Goal: Information Seeking & Learning: Check status

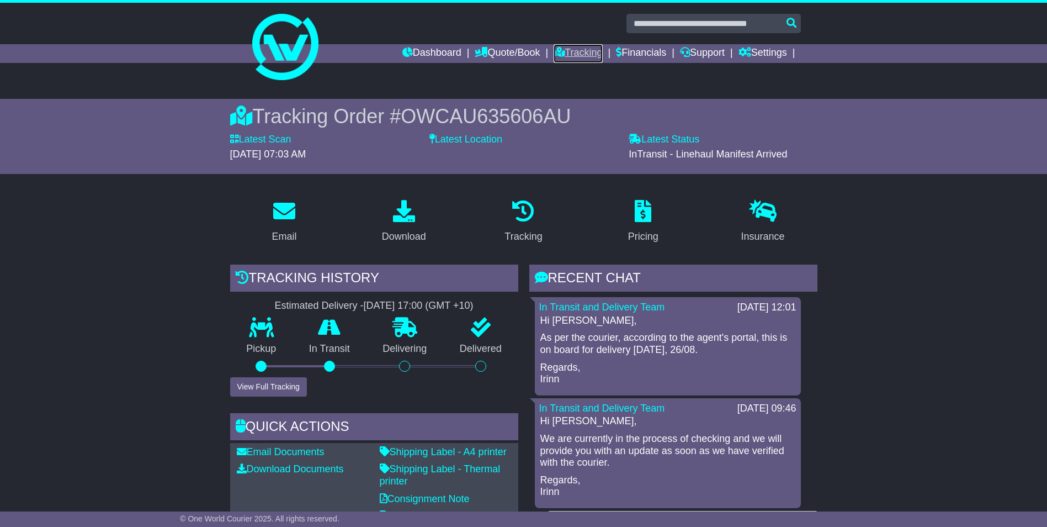
click at [575, 50] on link "Tracking" at bounding box center [578, 53] width 49 height 19
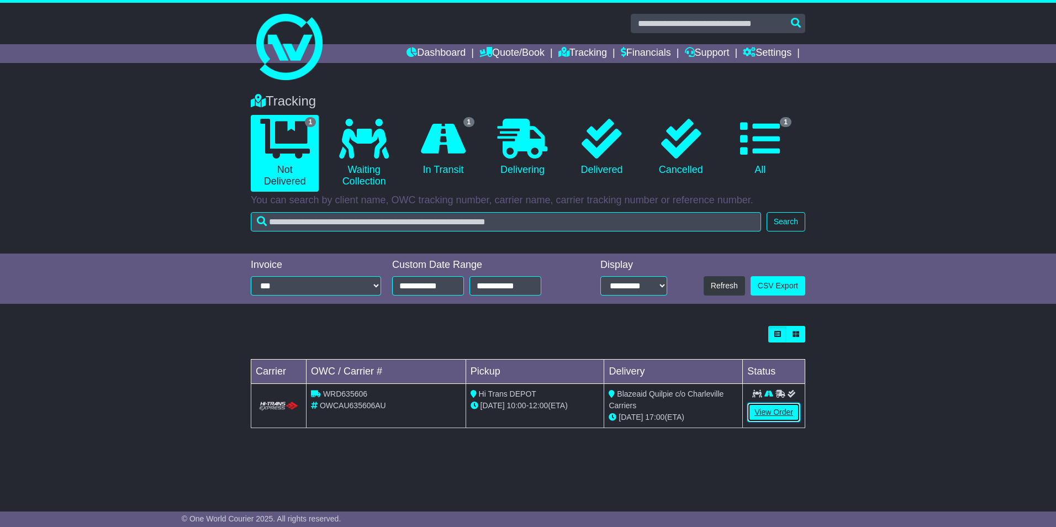
click at [775, 411] on link "View Order" at bounding box center [773, 412] width 53 height 19
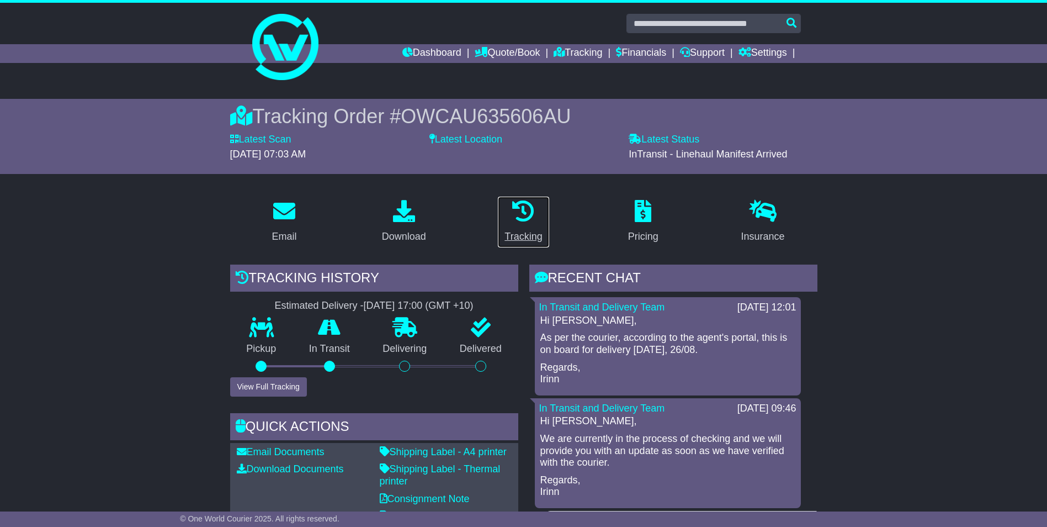
click at [527, 229] on link "Tracking" at bounding box center [523, 222] width 52 height 52
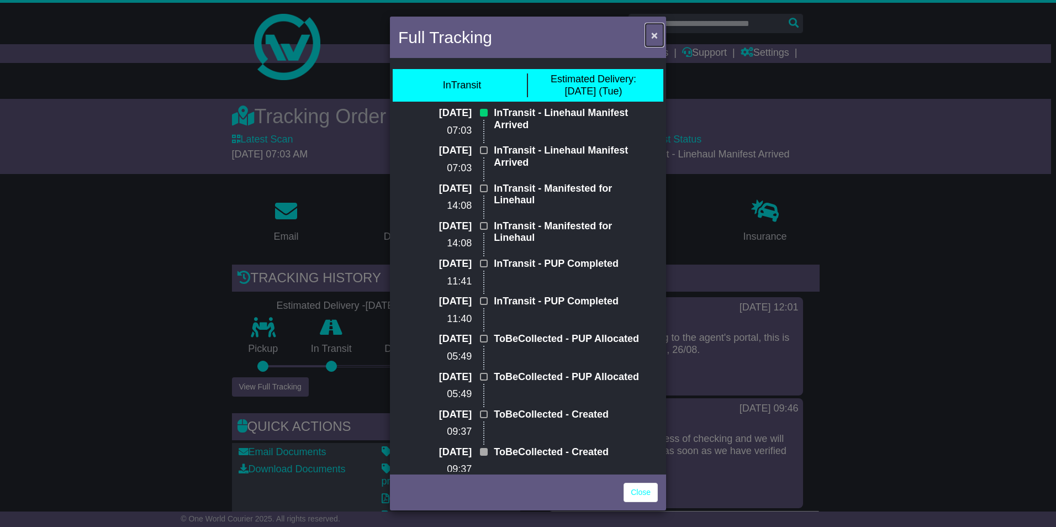
click at [652, 33] on span "×" at bounding box center [654, 35] width 7 height 13
